Goal: Task Accomplishment & Management: Complete application form

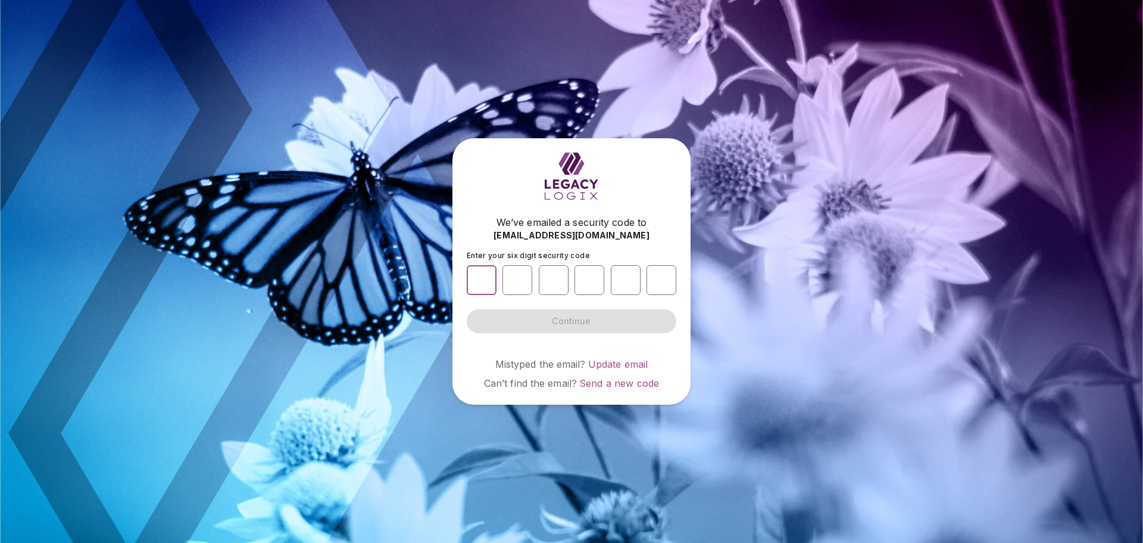
click at [482, 278] on input "number" at bounding box center [482, 280] width 30 height 30
type input "*"
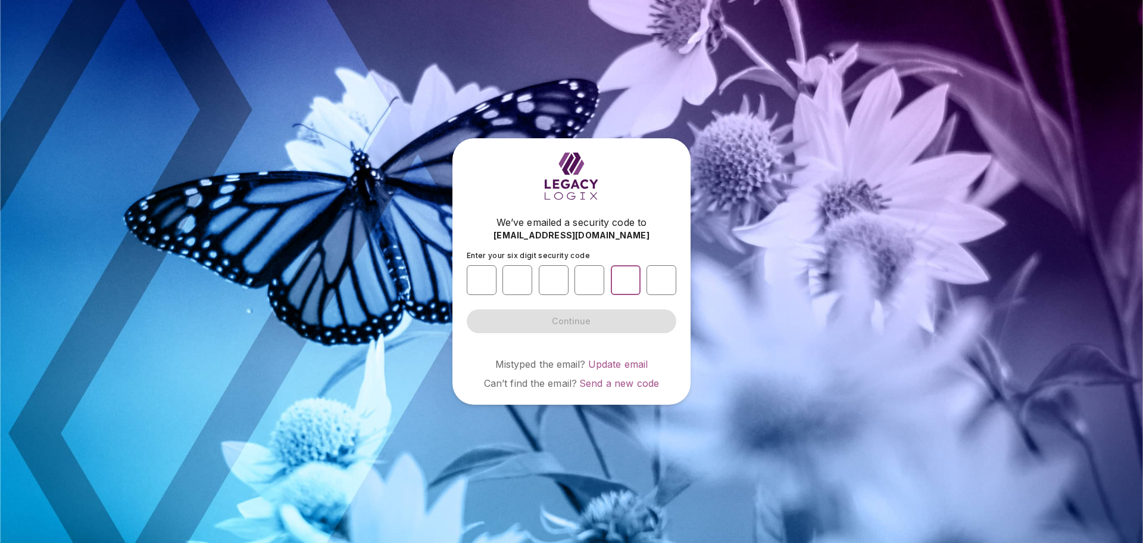
type input "*"
click at [491, 319] on button "Continue" at bounding box center [572, 321] width 210 height 24
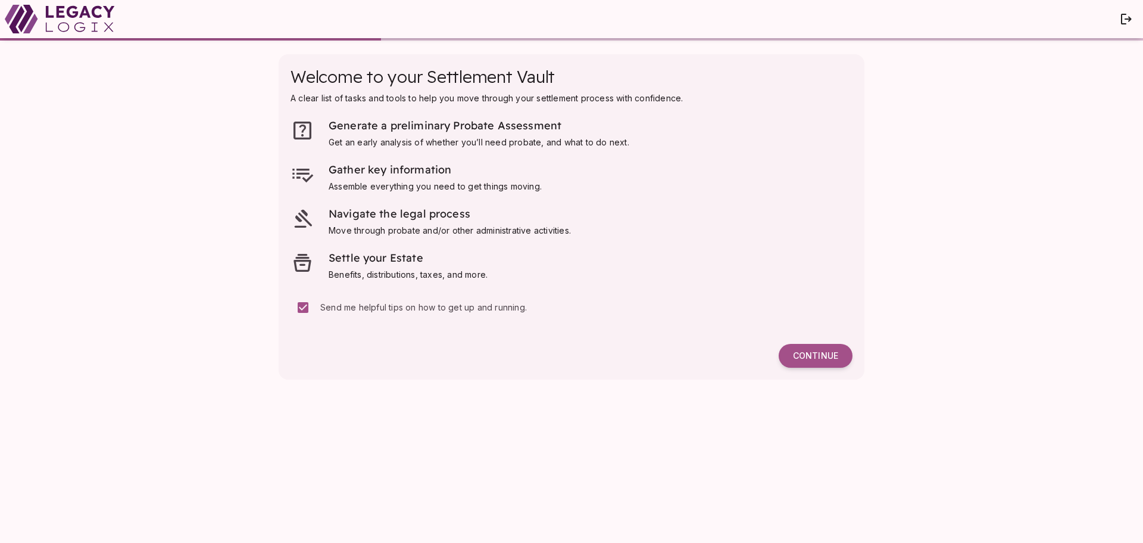
click at [534, 315] on div "Send me helpful tips on how to get up and running." at bounding box center [460, 307] width 339 height 25
click at [792, 358] on button "Continue" at bounding box center [816, 356] width 74 height 24
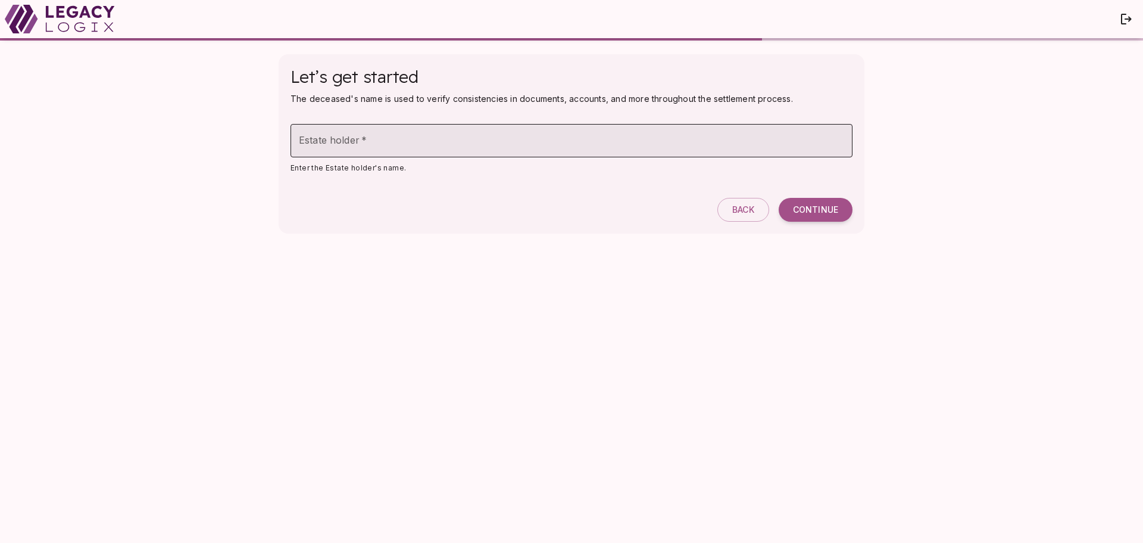
click at [561, 151] on input "Estate holder   *" at bounding box center [572, 140] width 562 height 33
type input "**********"
click at [805, 213] on span "Continue" at bounding box center [815, 209] width 45 height 11
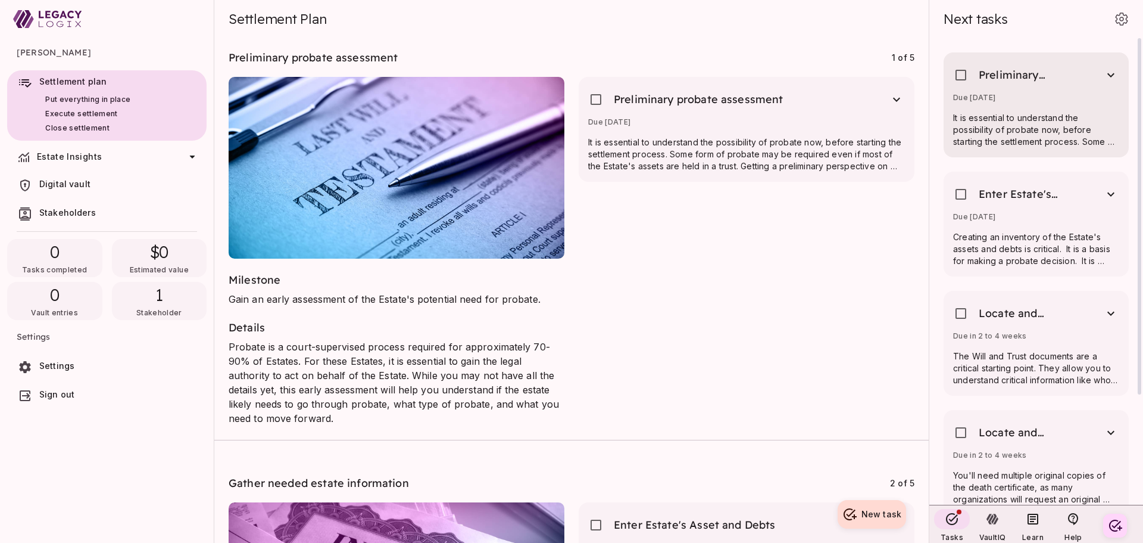
click at [1056, 95] on div "Due [DATE]" at bounding box center [1036, 100] width 166 height 14
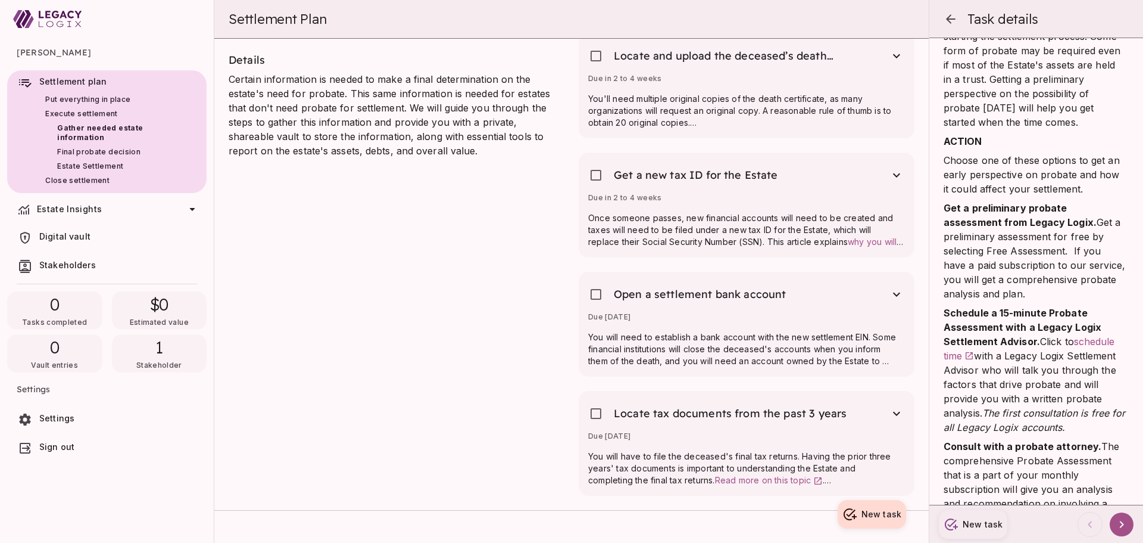
scroll to position [716, 0]
